Goal: Task Accomplishment & Management: Use online tool/utility

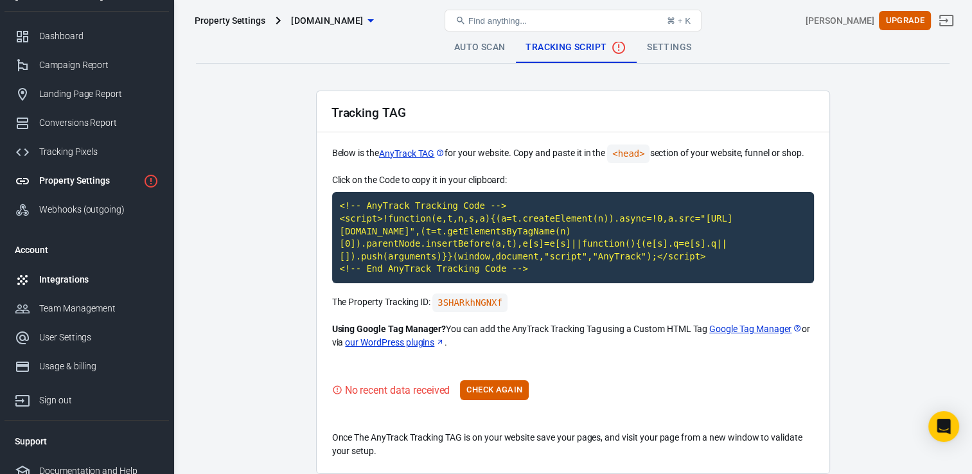
scroll to position [32, 0]
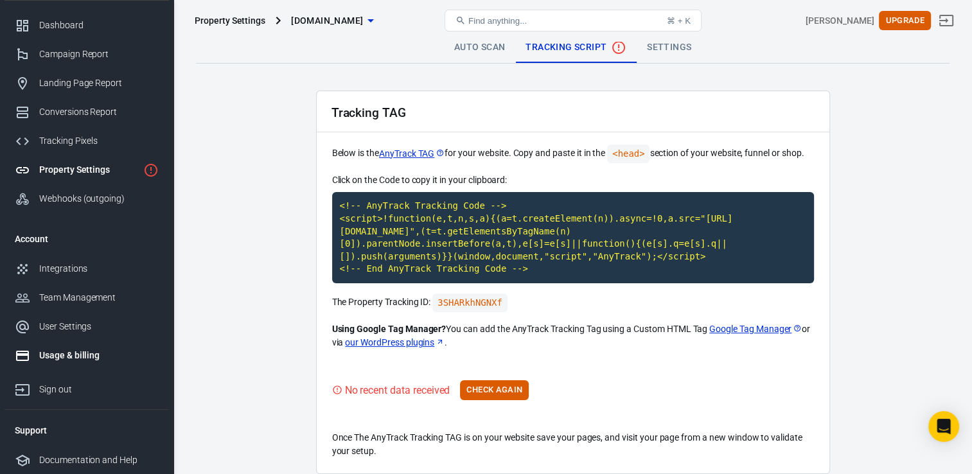
click at [73, 352] on div "Usage & billing" at bounding box center [98, 355] width 119 height 13
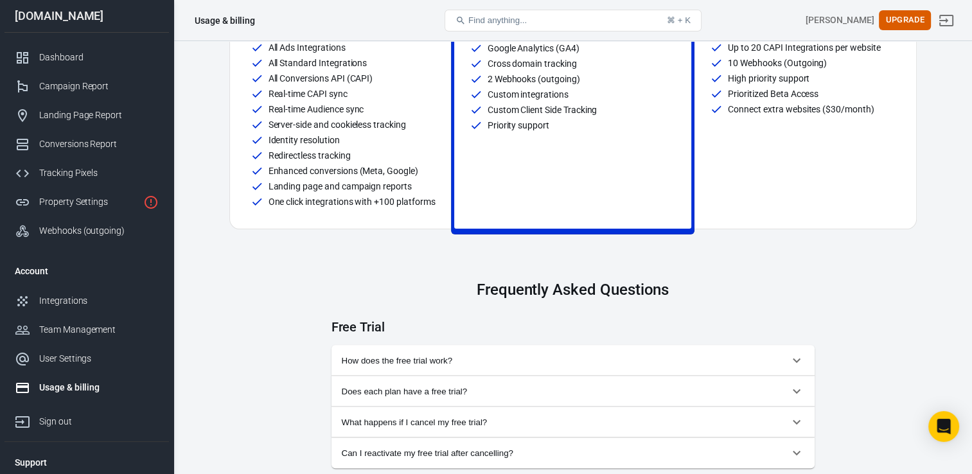
scroll to position [450, 0]
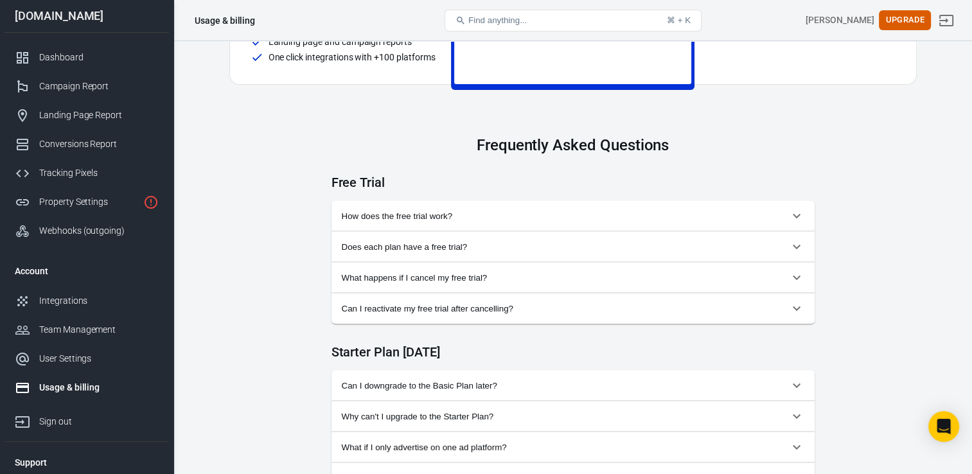
click at [415, 216] on span "How does the free trial work?" at bounding box center [565, 216] width 447 height 10
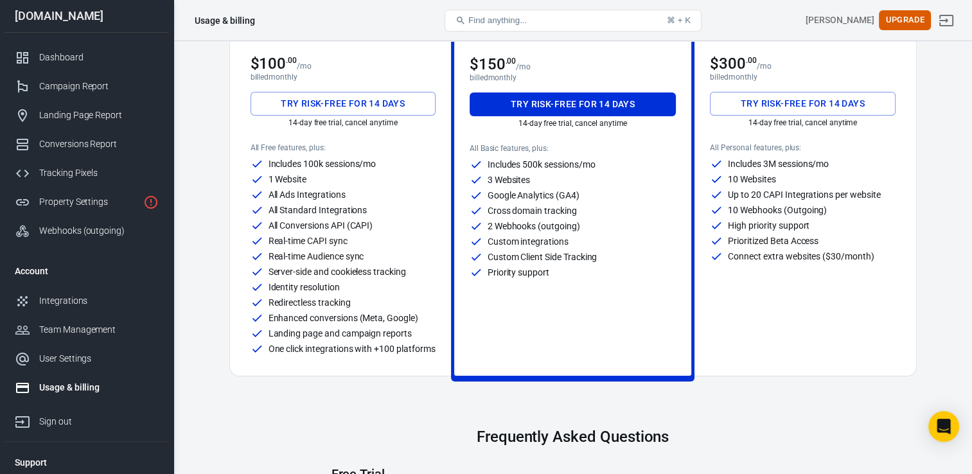
scroll to position [128, 0]
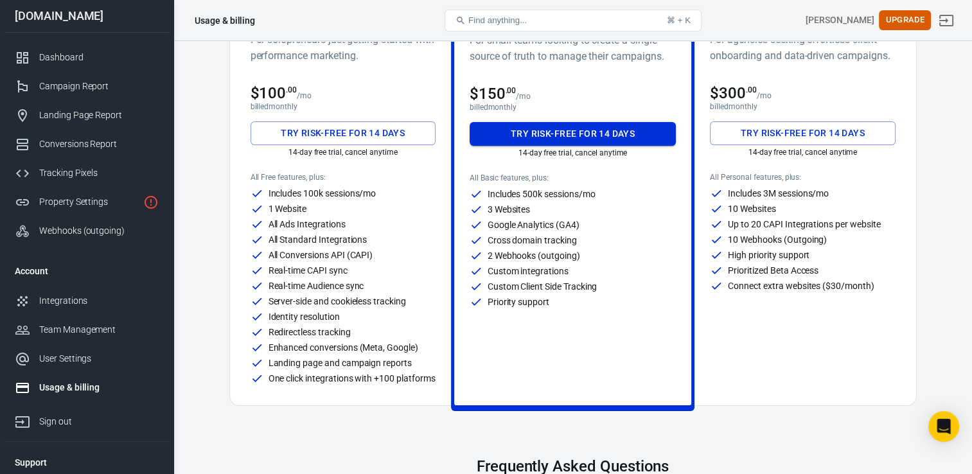
click at [529, 132] on button "Try risk-free for 14 days" at bounding box center [573, 134] width 207 height 24
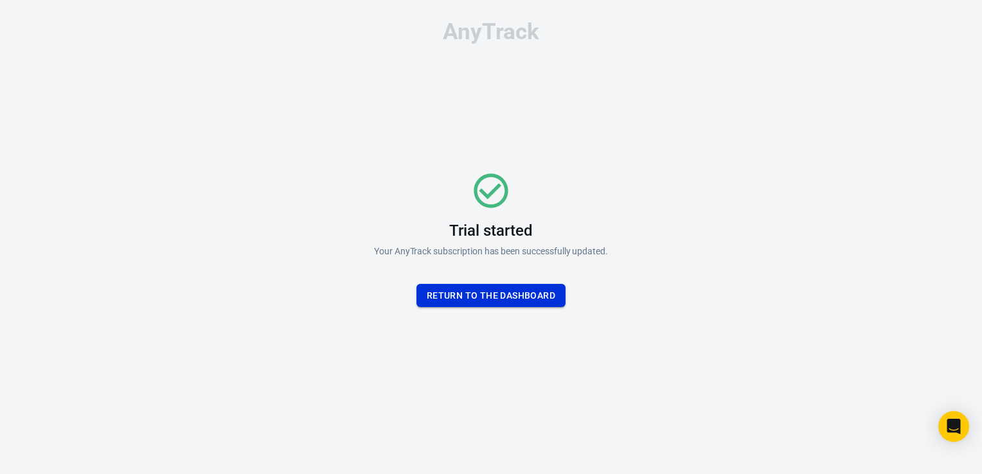
click at [491, 290] on button "Return To the dashboard" at bounding box center [490, 296] width 149 height 24
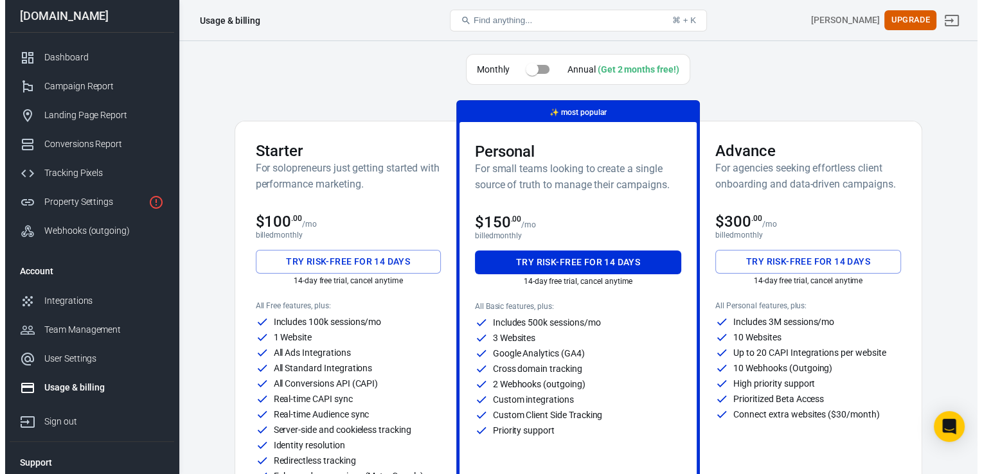
scroll to position [32, 0]
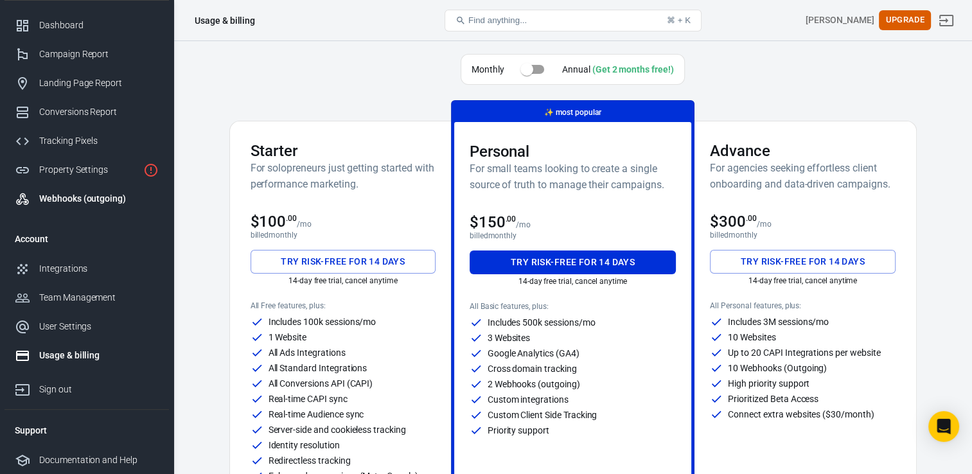
click at [100, 194] on div "Webhooks (outgoing)" at bounding box center [98, 198] width 119 height 13
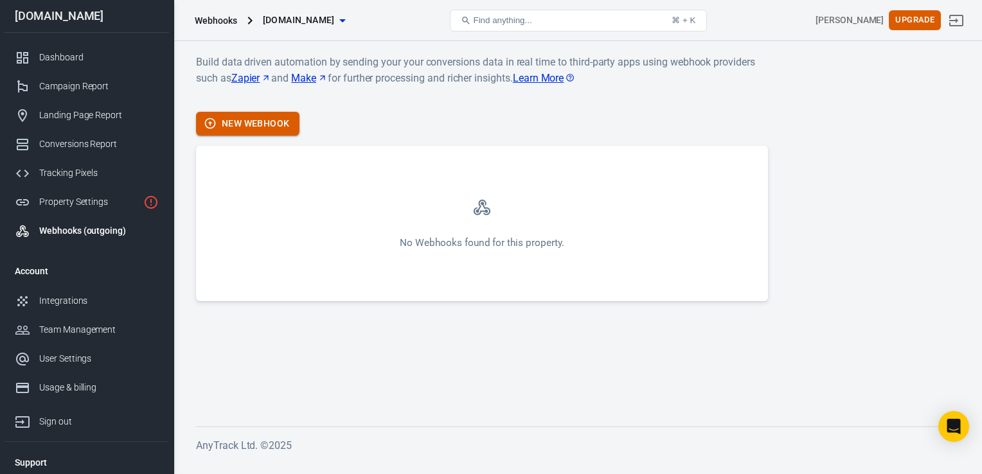
click at [267, 125] on button "New Webhook" at bounding box center [247, 124] width 103 height 24
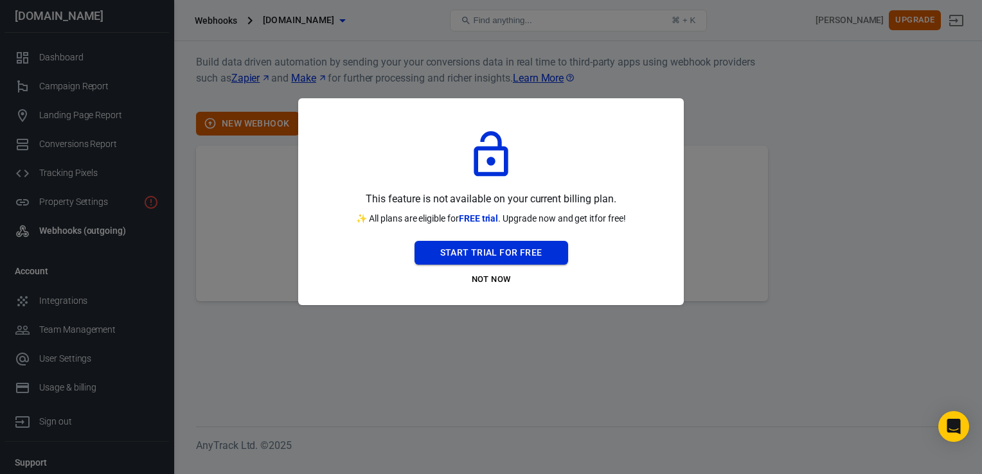
click at [452, 252] on button "Start Trial For Free" at bounding box center [491, 253] width 154 height 24
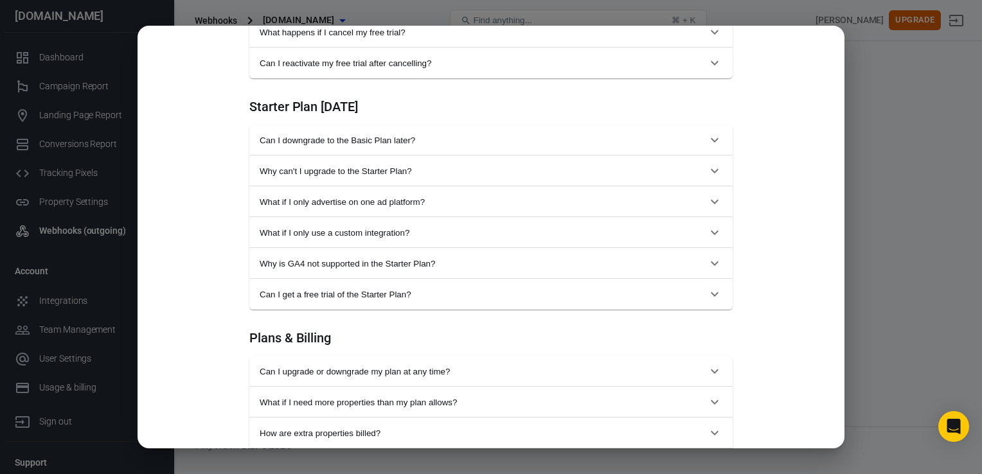
scroll to position [899, 0]
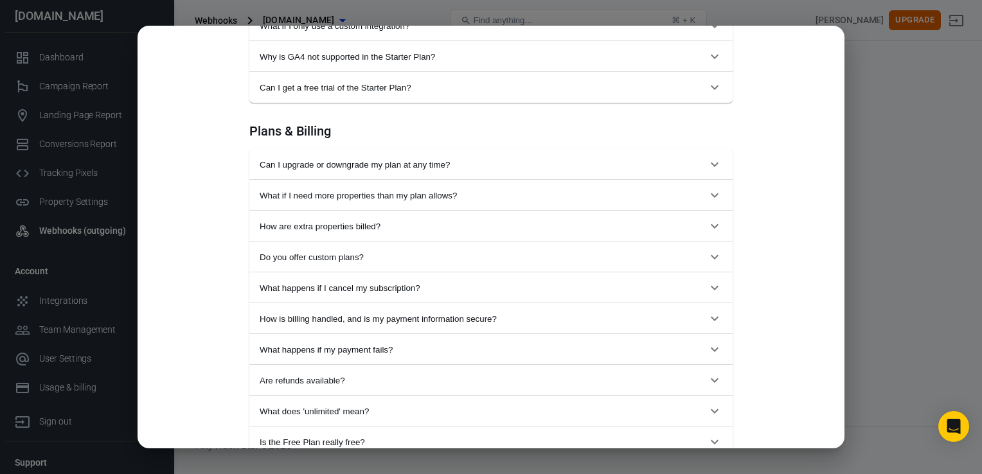
click at [901, 109] on div "Monthly Annual (Get 2 months free!) Starter For solopreneurs just getting start…" at bounding box center [491, 237] width 982 height 474
click at [869, 210] on div "Monthly Annual (Get 2 months free!) Starter For solopreneurs just getting start…" at bounding box center [491, 237] width 982 height 474
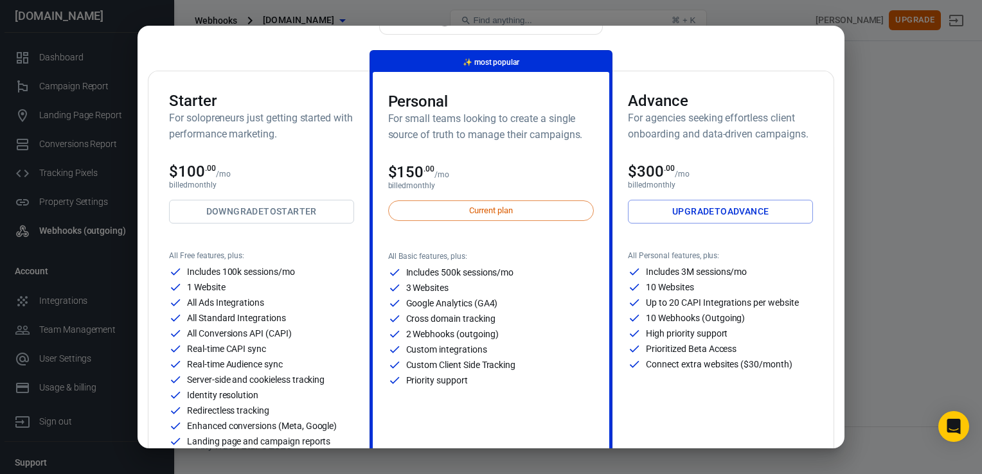
scroll to position [0, 0]
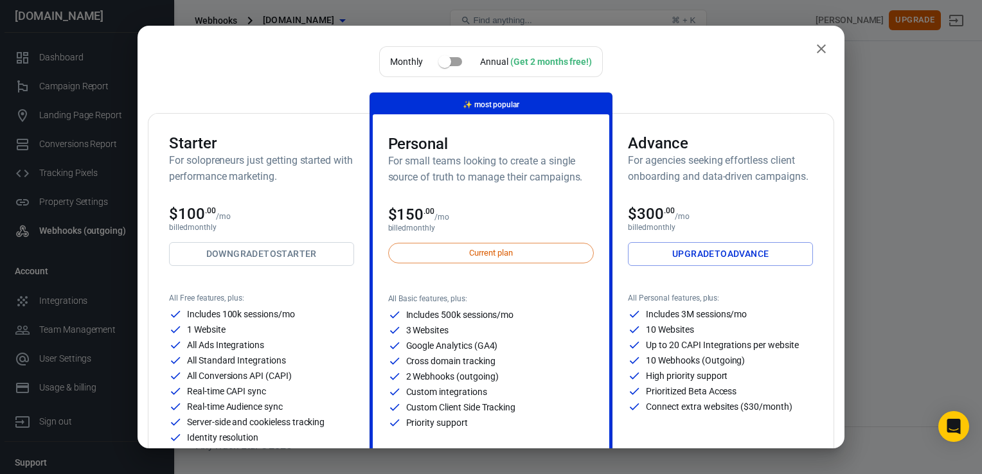
click at [813, 46] on icon "close" at bounding box center [820, 48] width 15 height 15
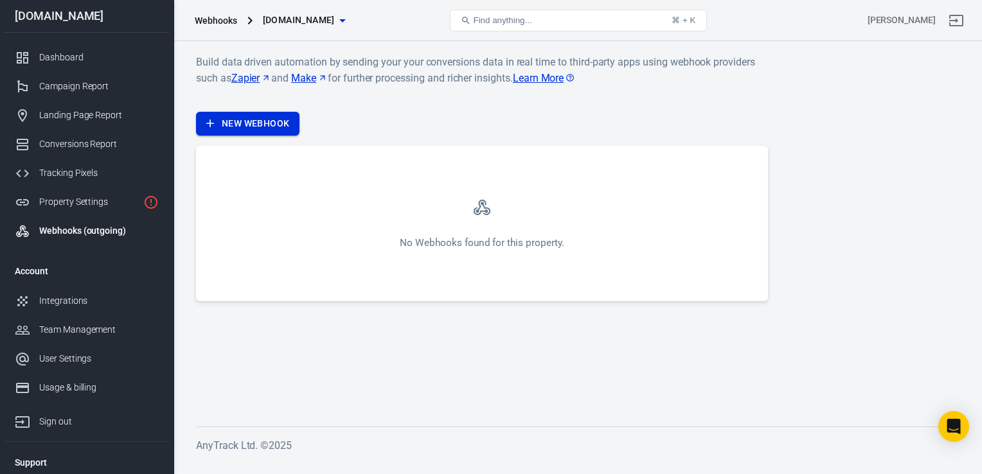
click at [249, 133] on link "New Webhook" at bounding box center [247, 124] width 103 height 24
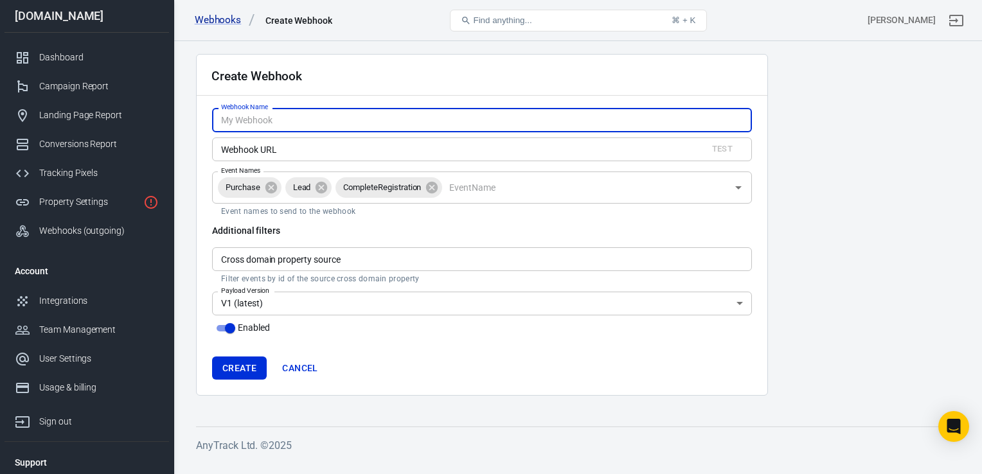
click at [333, 262] on input "Cross domain property source" at bounding box center [482, 259] width 540 height 24
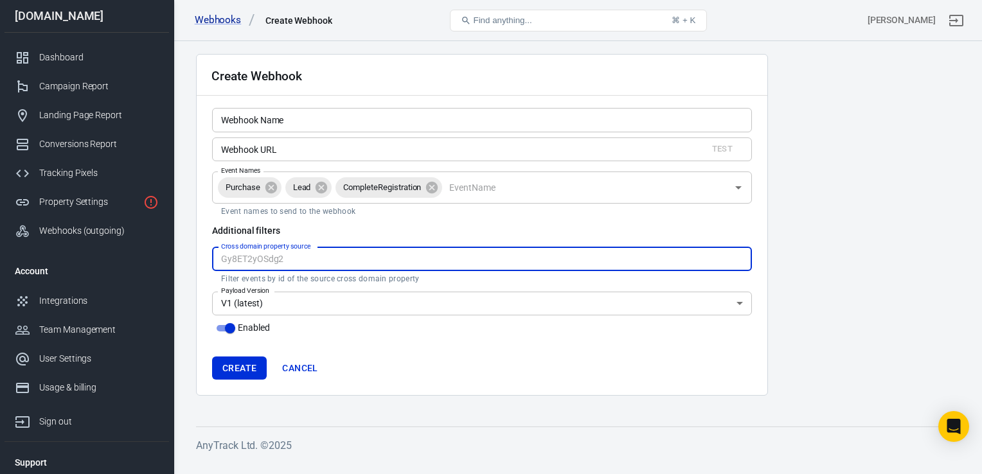
click at [332, 373] on div "Create Cancel" at bounding box center [482, 369] width 540 height 24
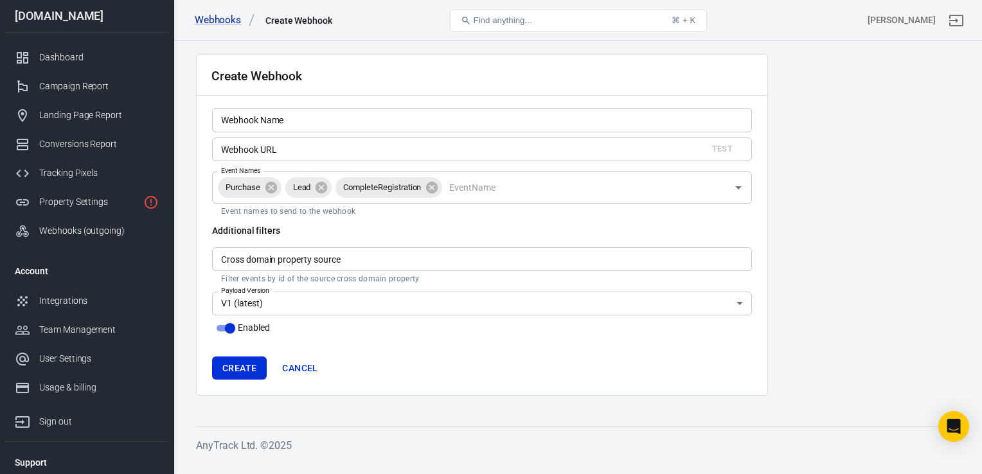
click at [276, 312] on body "Webhooks Create Webhook Find anything... ⌘ + K Kevin Garrett eta07data.com Dash…" at bounding box center [491, 251] width 982 height 420
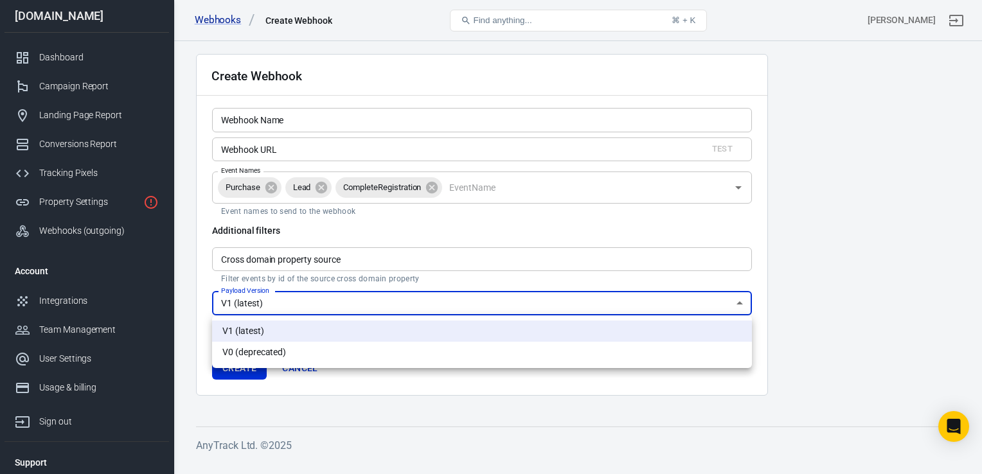
click at [793, 220] on div at bounding box center [491, 237] width 982 height 474
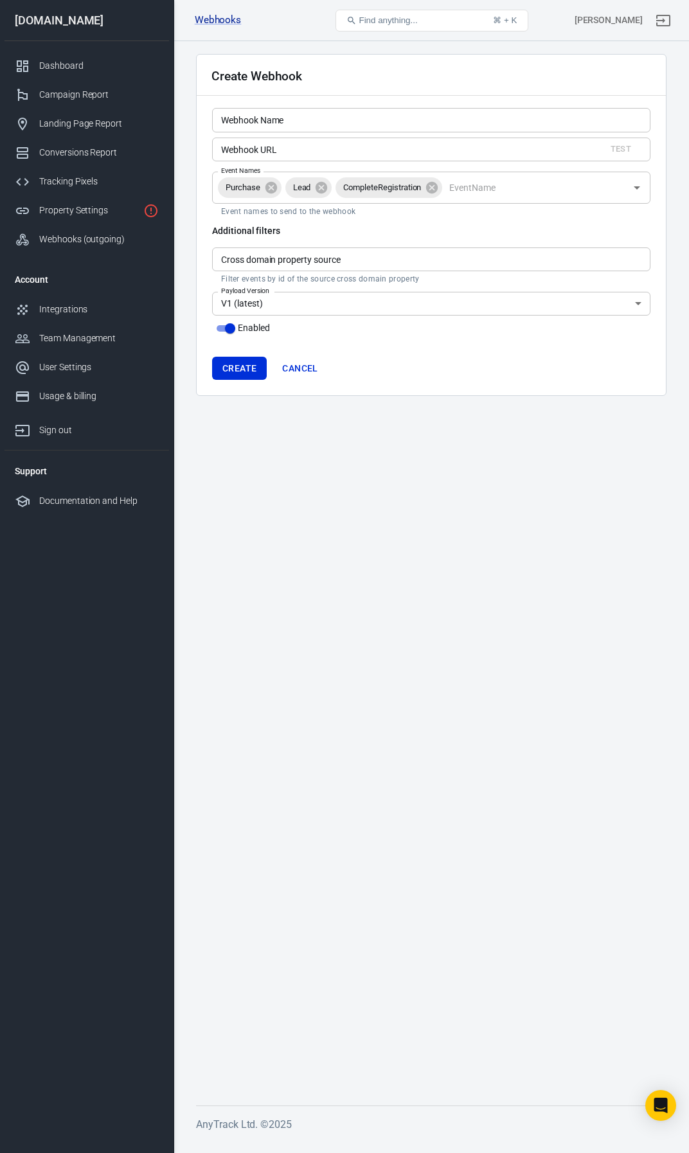
click at [358, 119] on input "Webhook Name" at bounding box center [431, 120] width 438 height 24
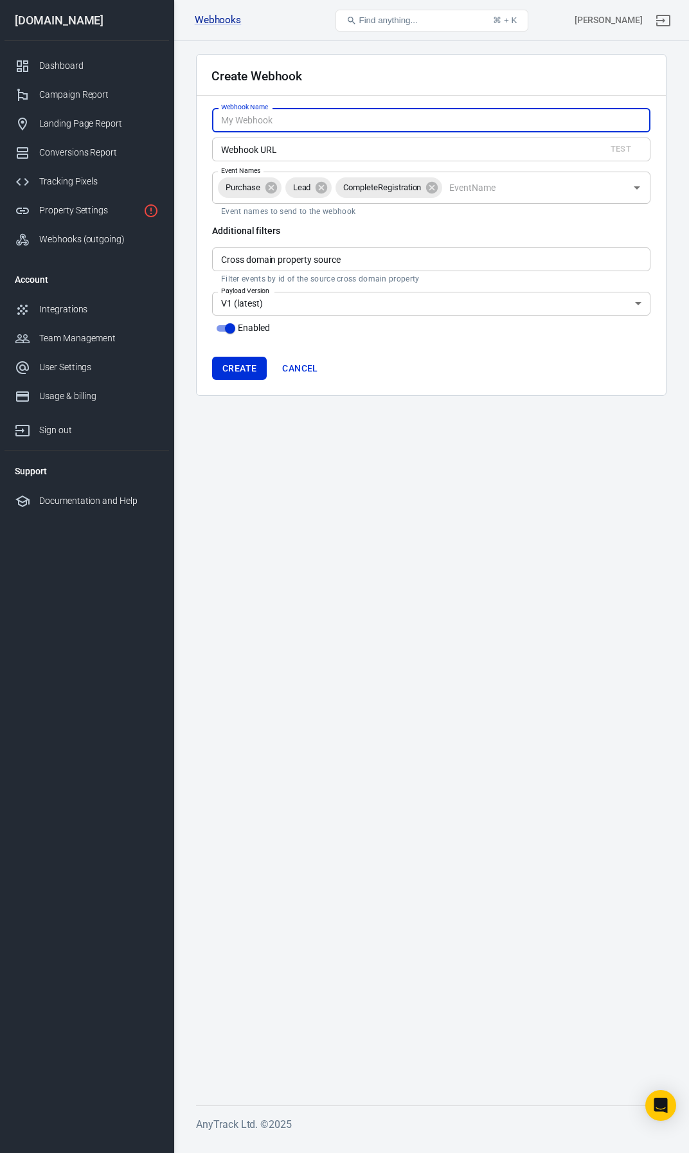
paste input "ETA – Conversions (prod)"
type input "ETA – Conversions (prod)"
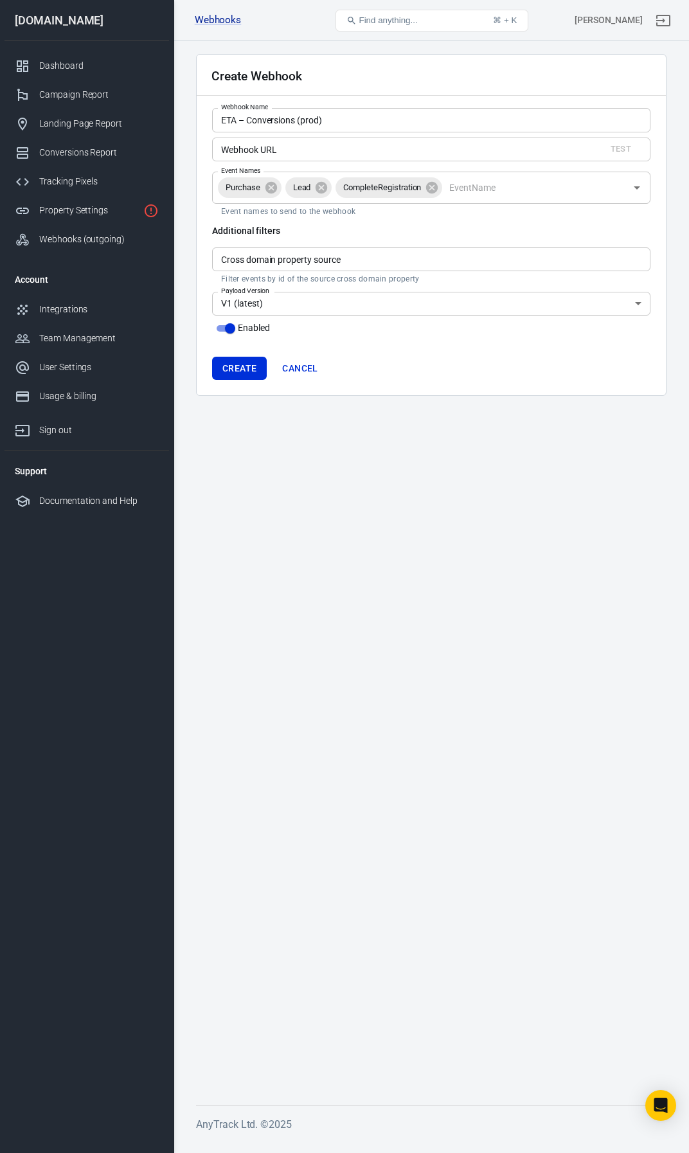
click at [344, 156] on input "Webhook URL" at bounding box center [403, 149] width 383 height 24
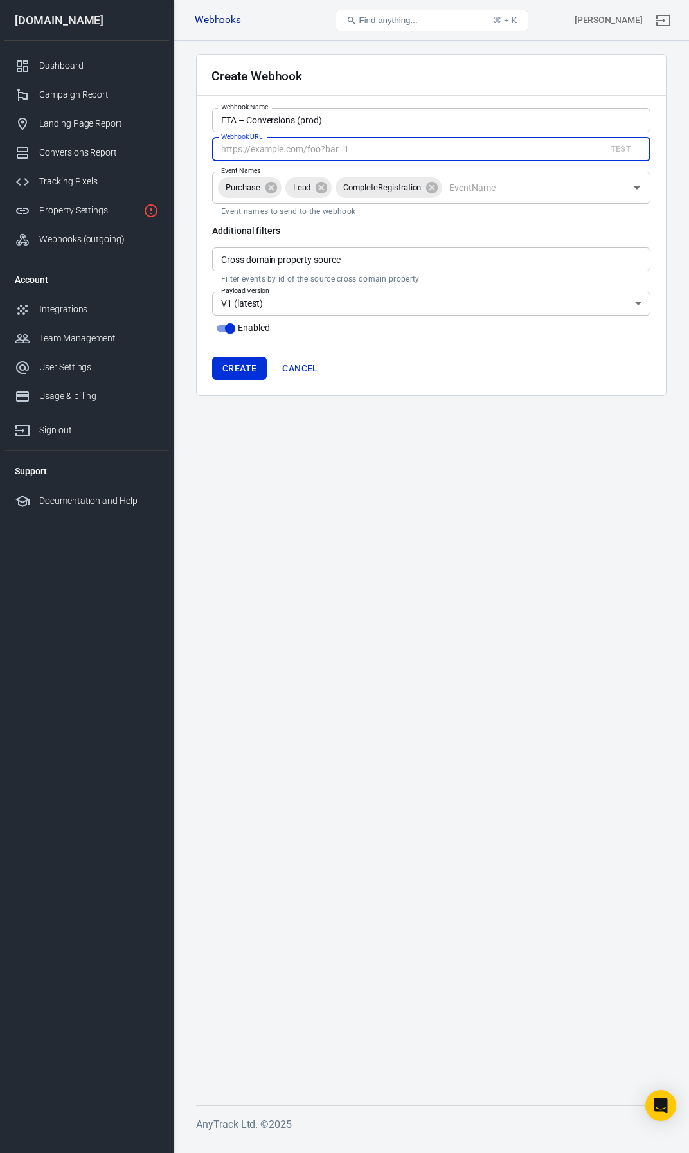
paste input "https://eta07data.com/wp-json/eta/v1/anytrack/webhook"
type input "https://eta07data.com/wp-json/eta/v1/anytrack/webhook"
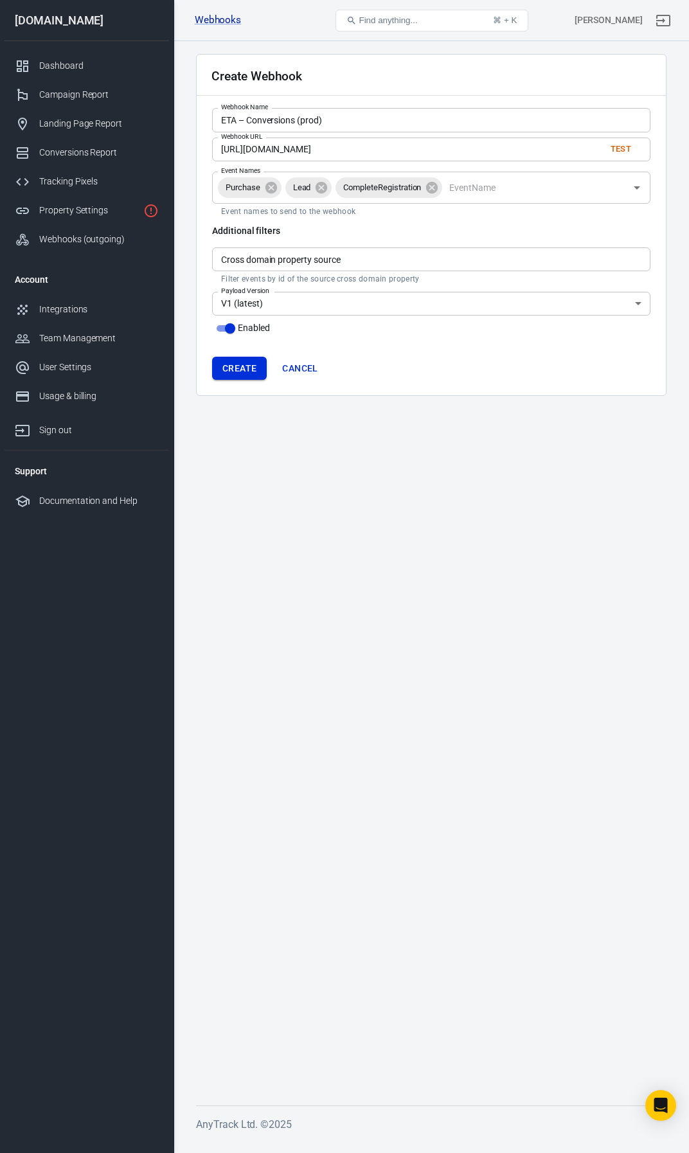
click at [243, 369] on button "Create" at bounding box center [239, 369] width 55 height 24
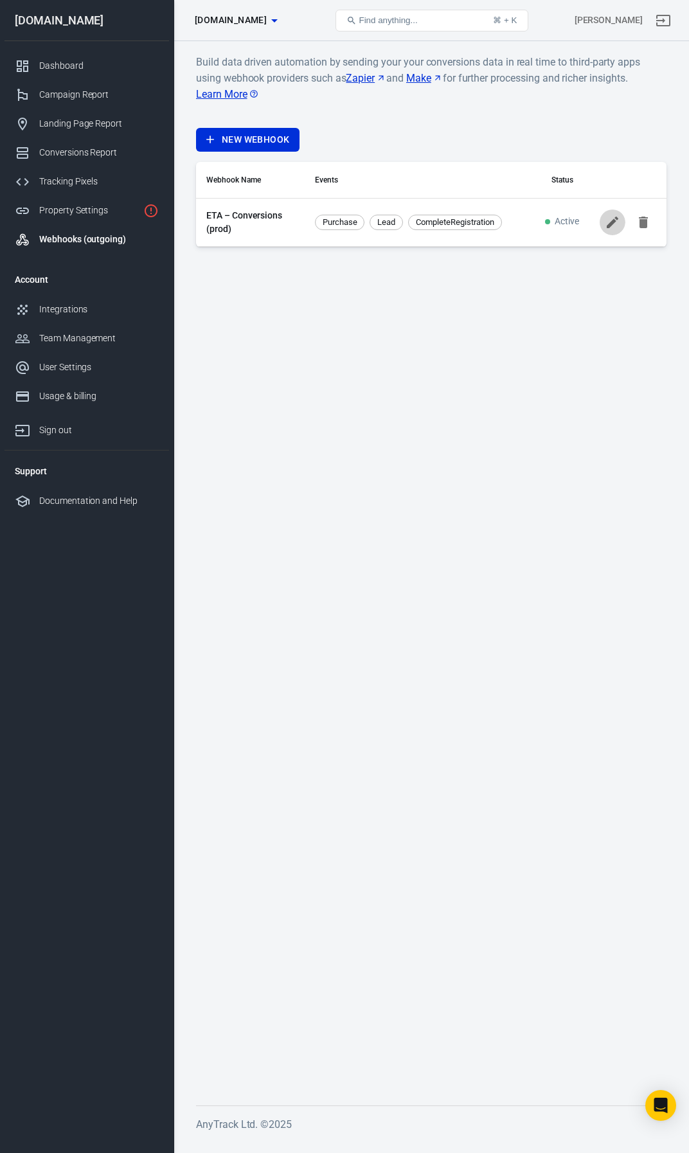
click at [608, 225] on icon at bounding box center [612, 222] width 12 height 12
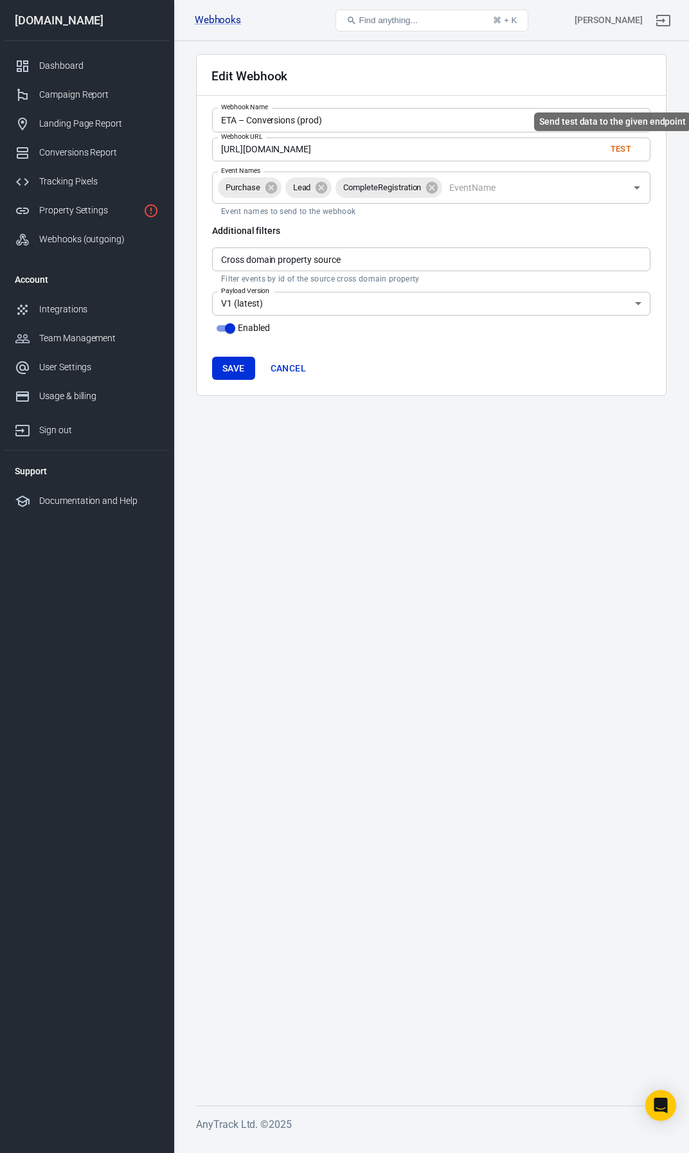
click at [621, 153] on button "Test" at bounding box center [620, 149] width 41 height 20
click at [112, 250] on link "Webhooks (outgoing)" at bounding box center [86, 239] width 164 height 29
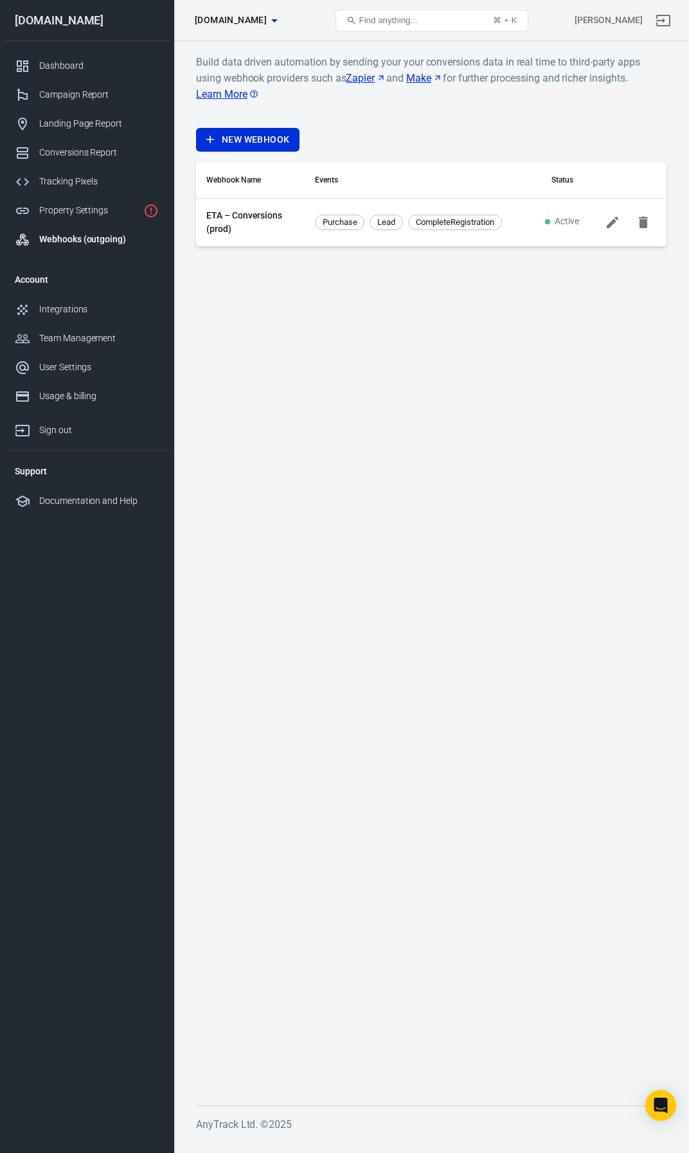
click at [215, 215] on link "ETA – Conversions (prod)" at bounding box center [250, 222] width 88 height 27
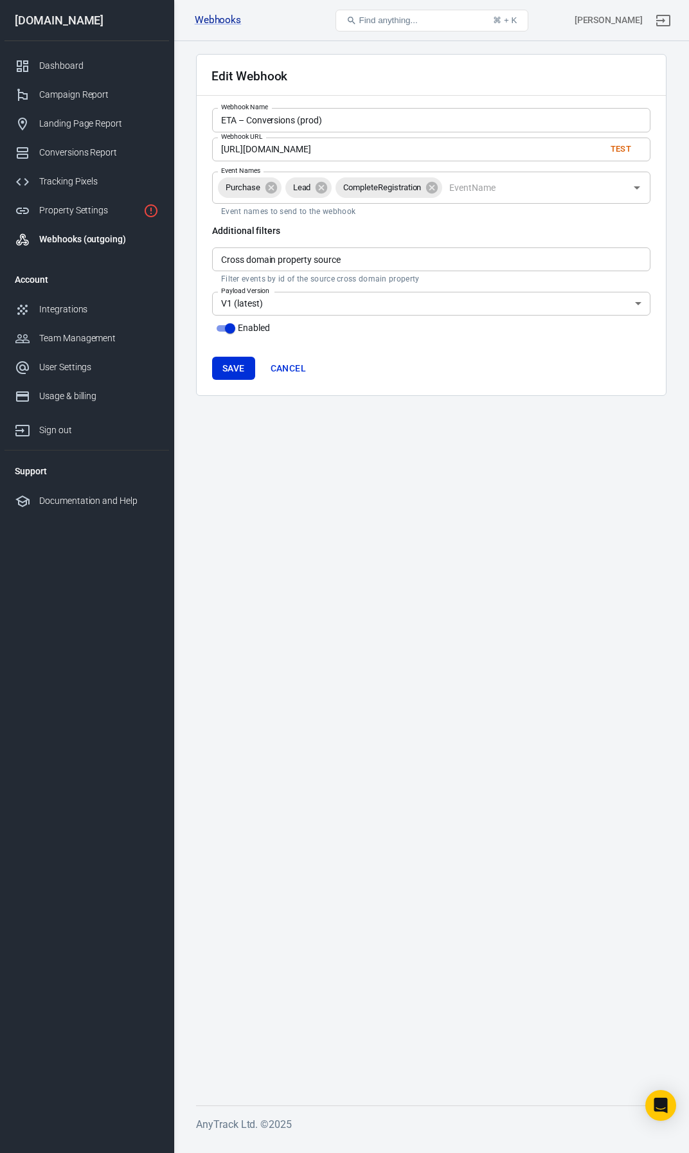
click at [87, 236] on div "Webhooks (outgoing)" at bounding box center [98, 239] width 119 height 13
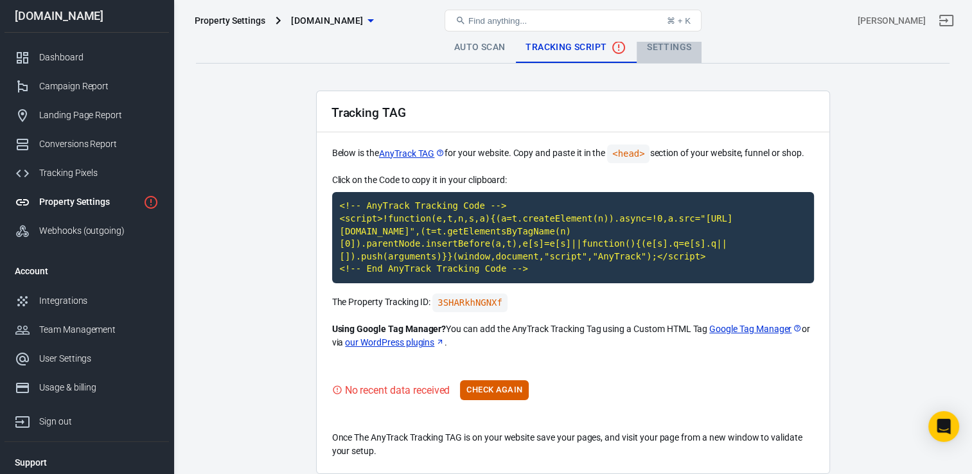
click at [668, 52] on link "Settings" at bounding box center [669, 47] width 65 height 31
